Goal: Check status

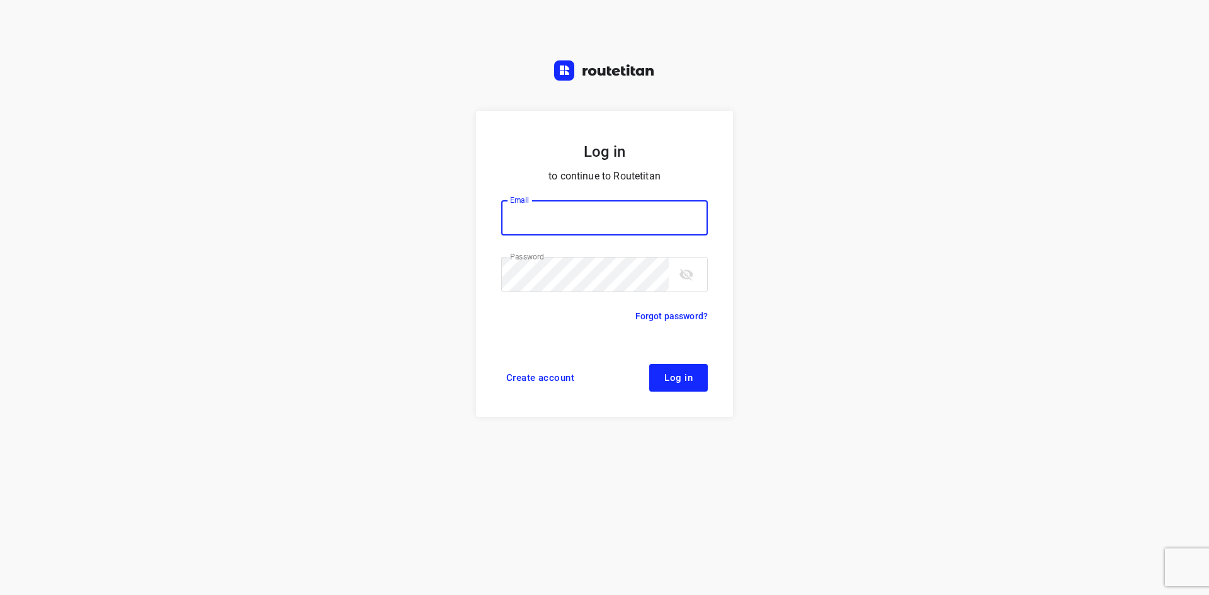
type input "remco@fruitopjewerk.nl"
click at [697, 380] on button "Log in" at bounding box center [678, 378] width 59 height 28
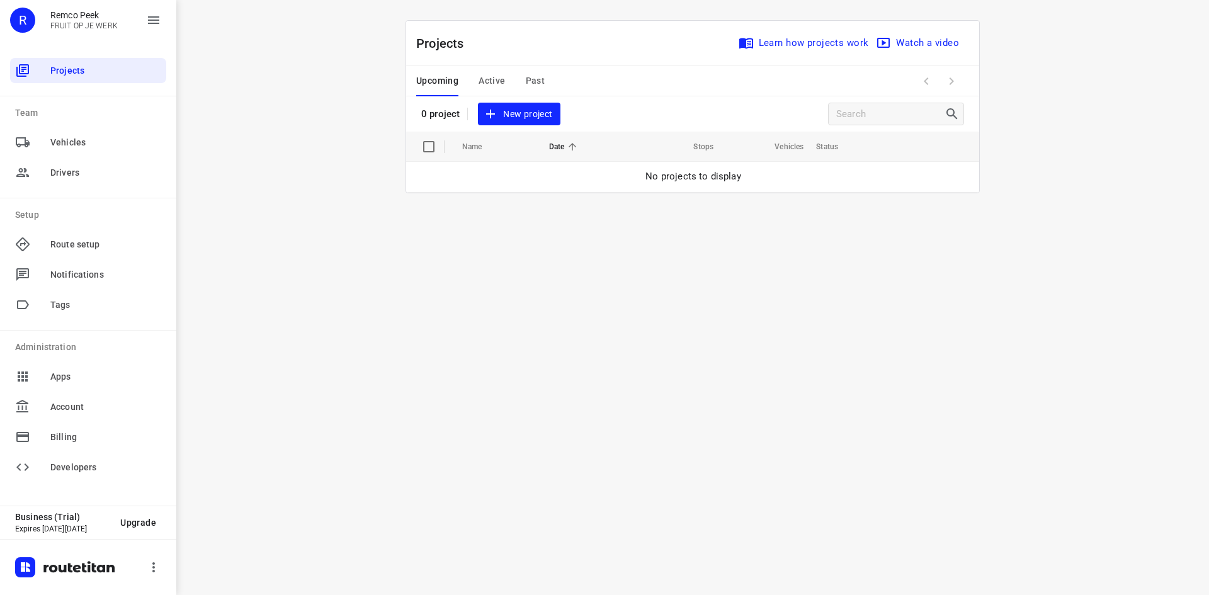
click at [526, 83] on span "Past" at bounding box center [536, 81] width 20 height 16
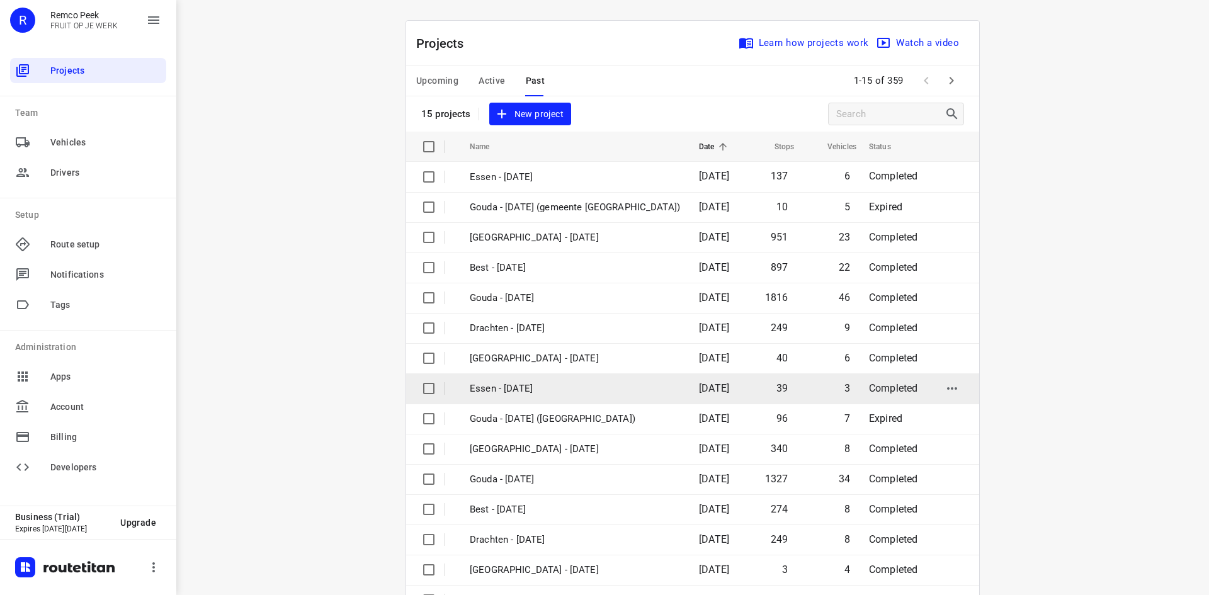
click at [518, 386] on p "Essen - [DATE]" at bounding box center [575, 389] width 210 height 14
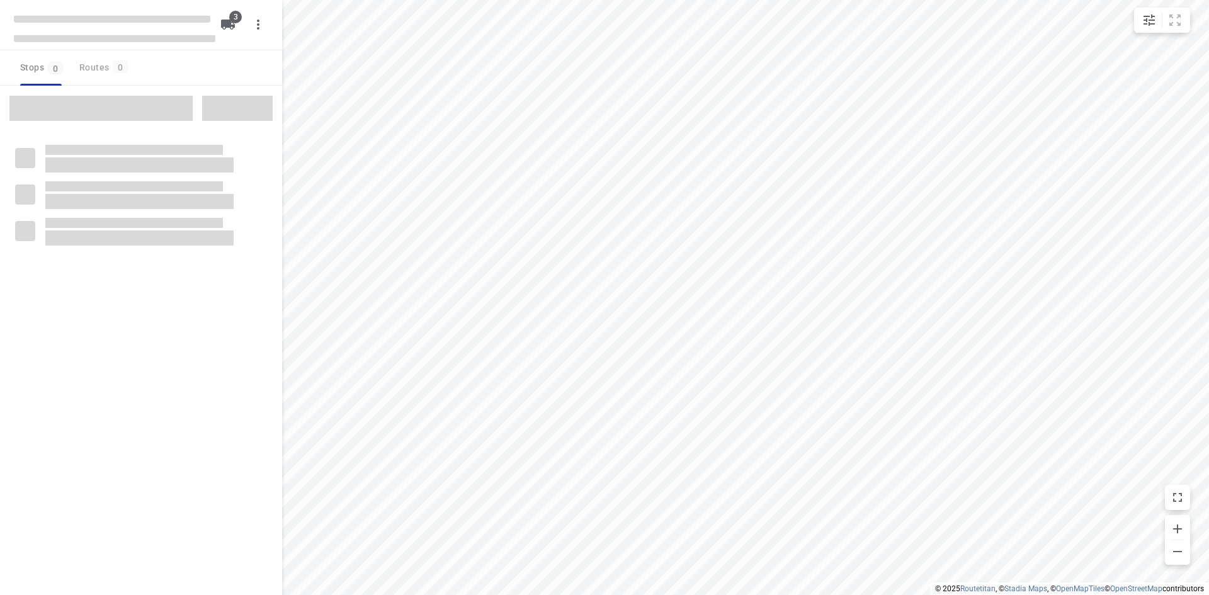
checkbox input "true"
